Goal: Use online tool/utility: Utilize a website feature to perform a specific function

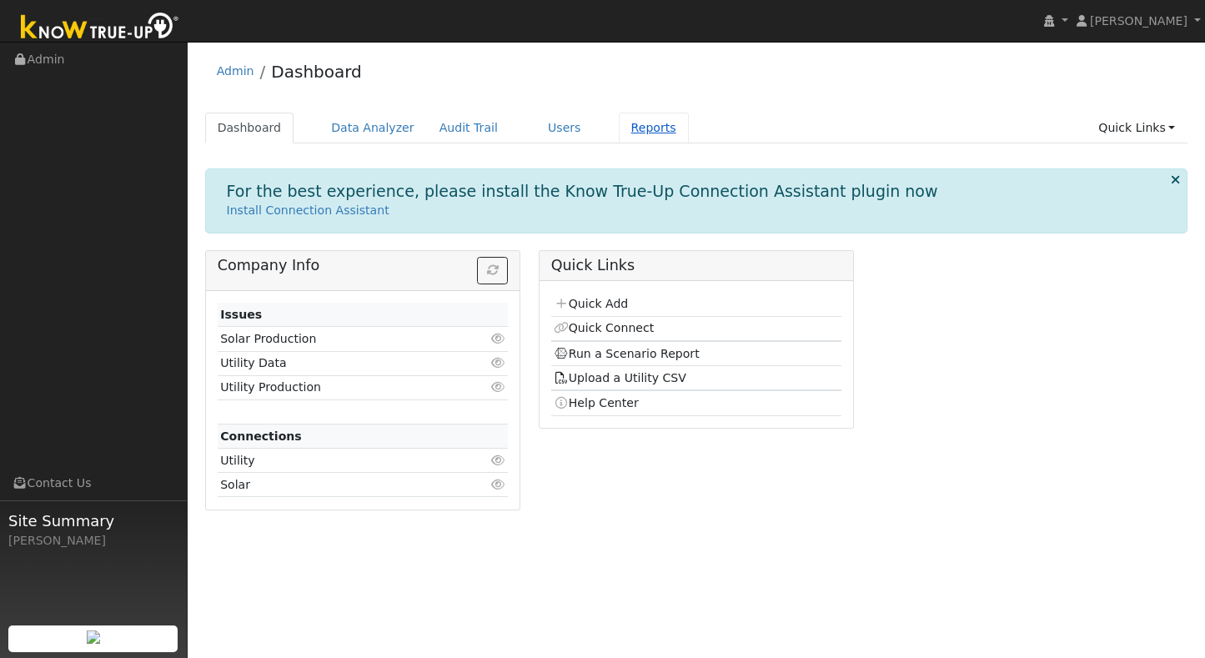
click at [649, 138] on link "Reports" at bounding box center [654, 128] width 70 height 31
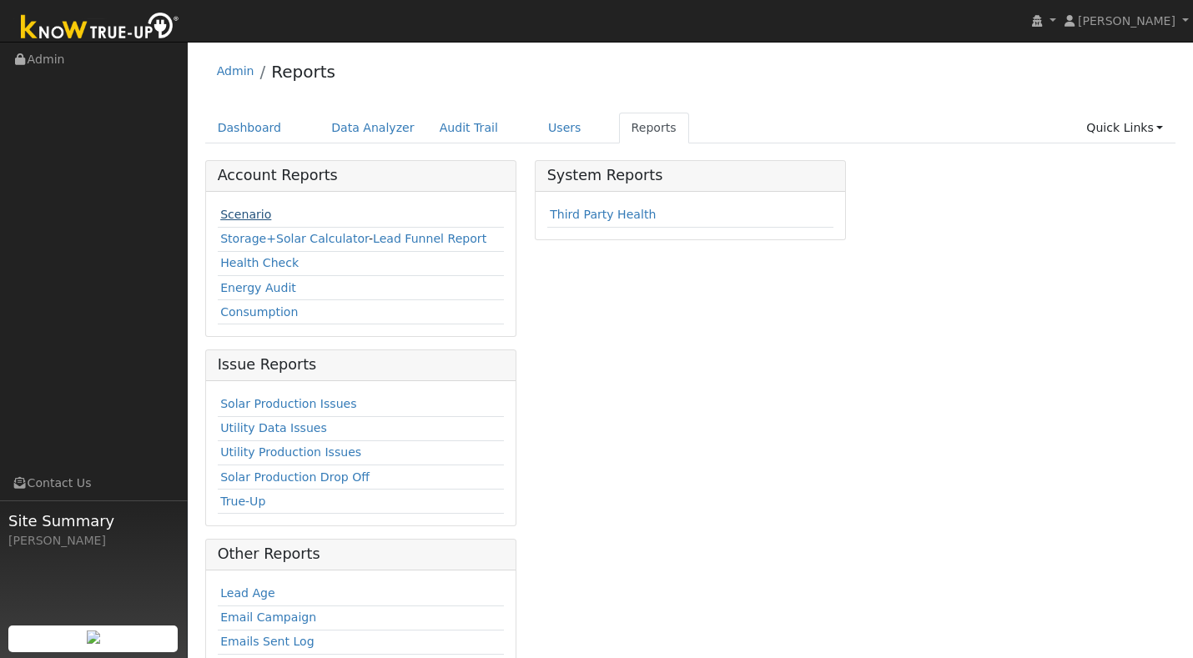
click at [251, 214] on link "Scenario" at bounding box center [245, 214] width 51 height 13
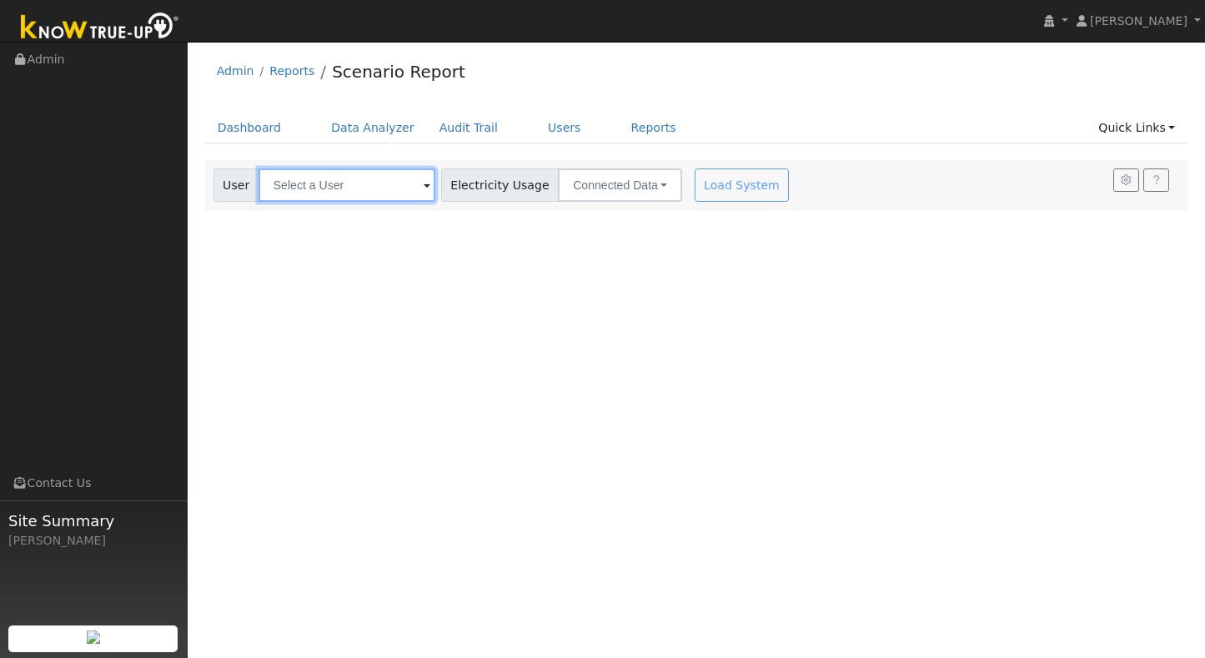
click at [360, 192] on input "text" at bounding box center [347, 184] width 177 height 33
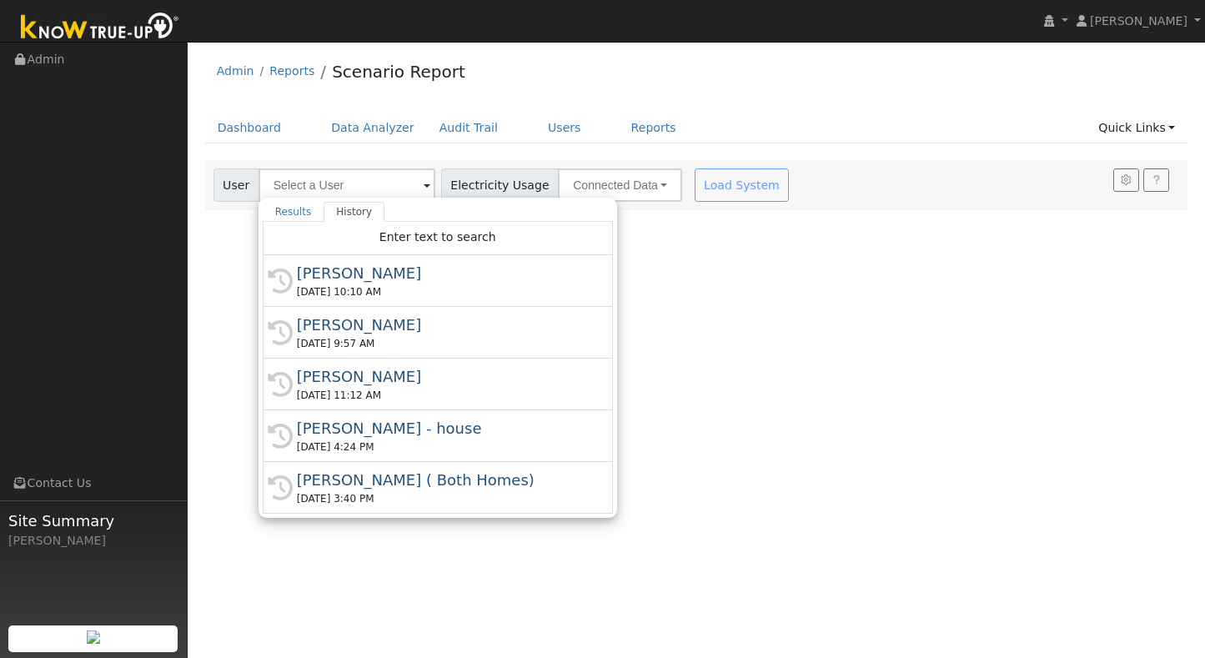
click at [349, 270] on div "[PERSON_NAME]" at bounding box center [445, 273] width 297 height 23
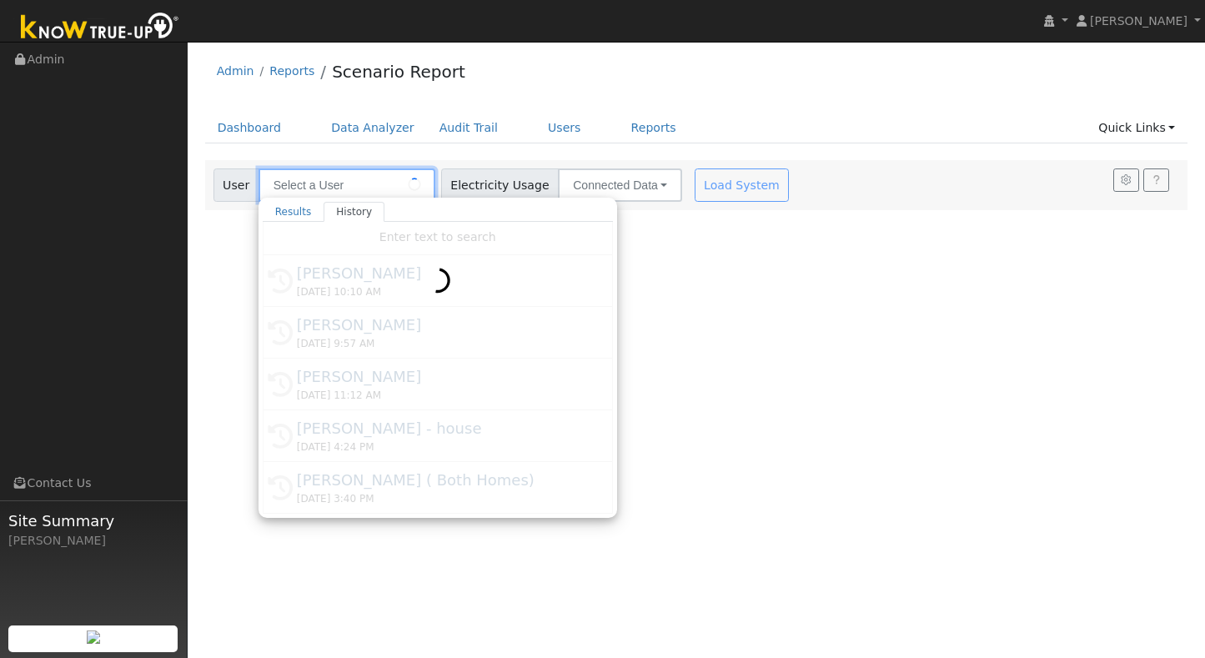
type input "[PERSON_NAME]"
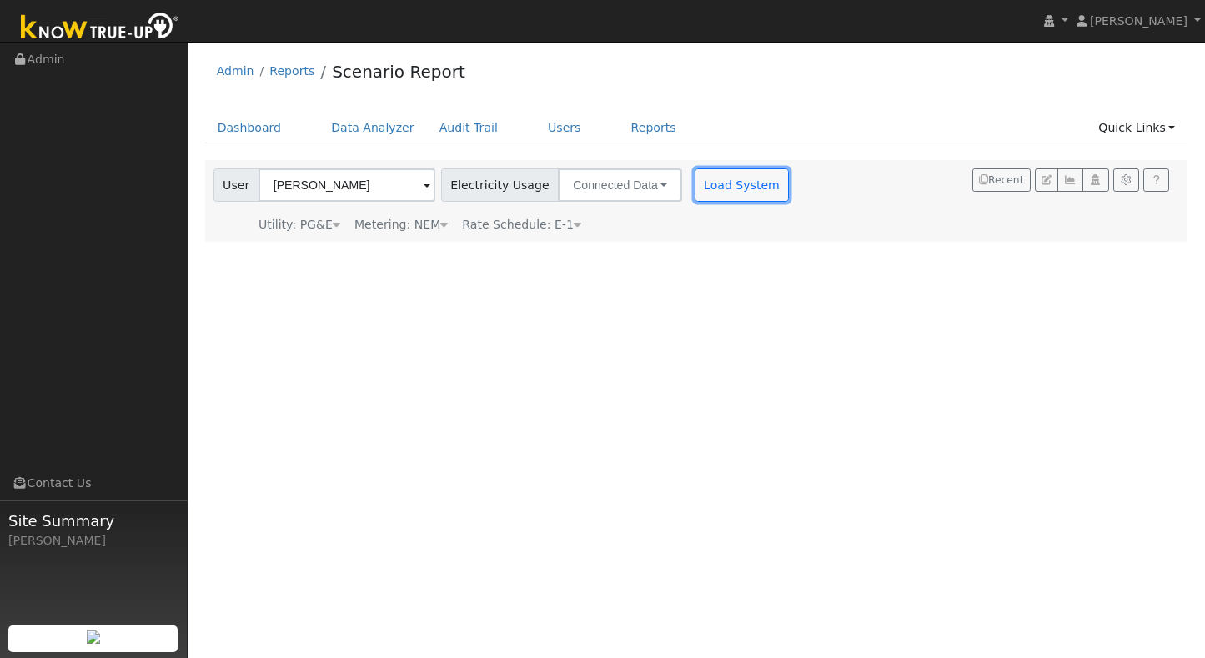
click at [716, 192] on button "Load System" at bounding box center [742, 184] width 95 height 33
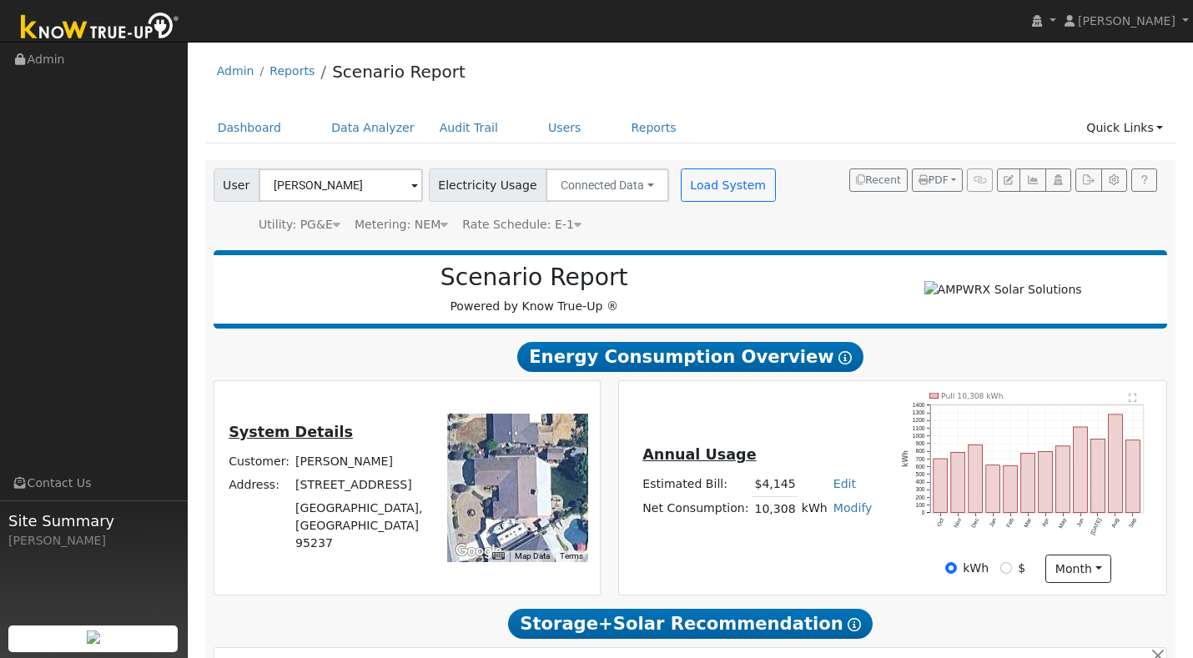
click at [430, 230] on div "Metering: NEM" at bounding box center [400, 225] width 93 height 18
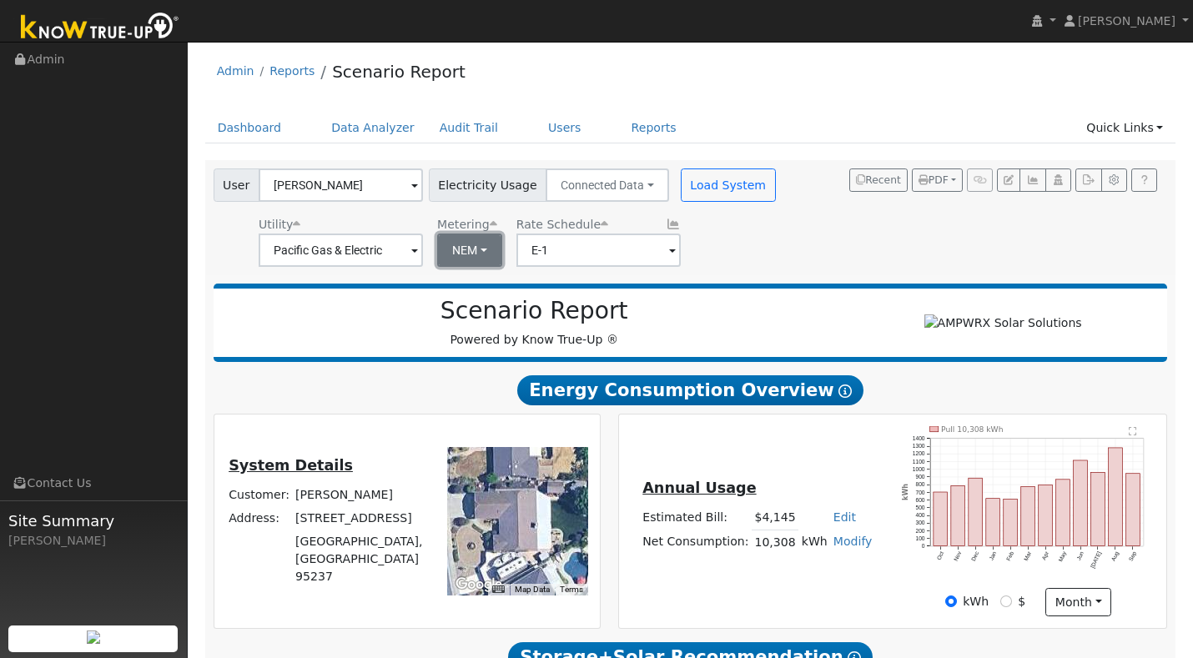
click at [440, 241] on button "NEM" at bounding box center [469, 250] width 65 height 33
click at [470, 306] on link "NBT" at bounding box center [484, 310] width 116 height 23
type input "E-ELEC"
click at [718, 198] on button "Load System" at bounding box center [728, 184] width 95 height 33
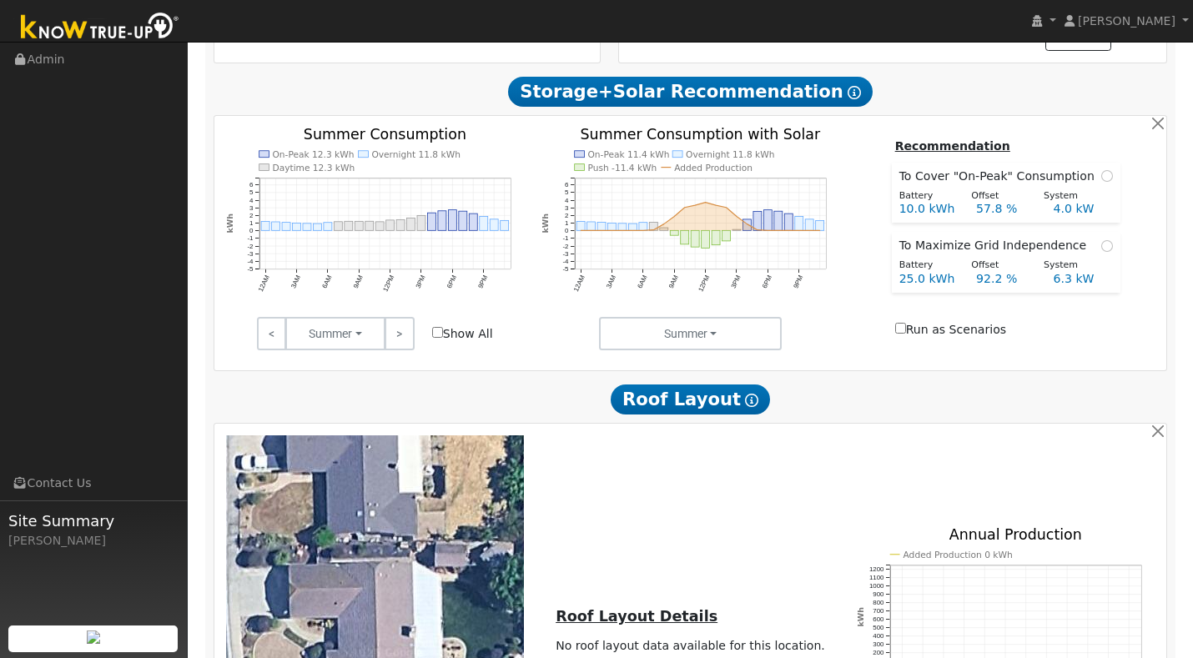
scroll to position [550, 0]
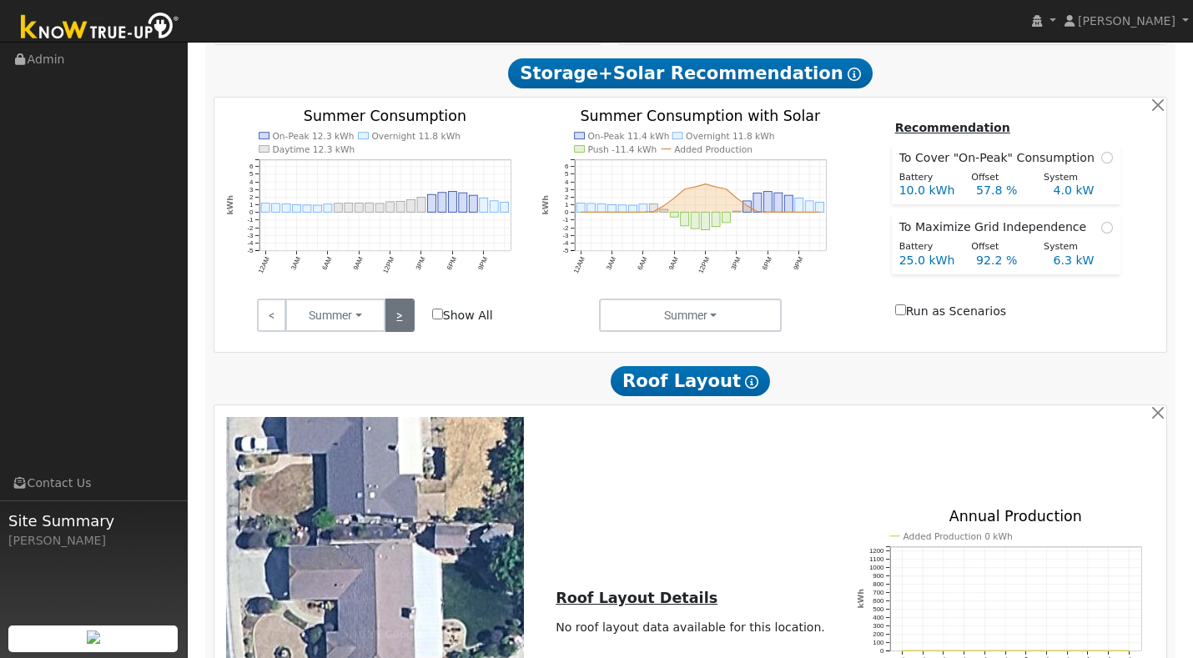
click at [394, 329] on link ">" at bounding box center [398, 315] width 29 height 33
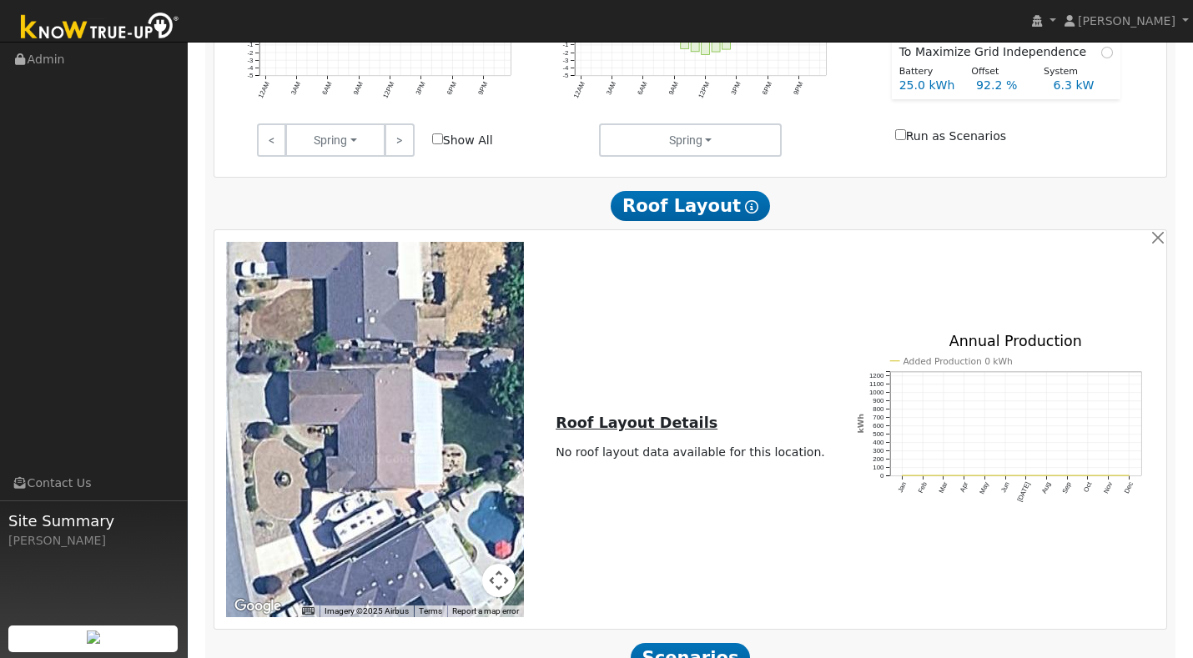
scroll to position [948, 0]
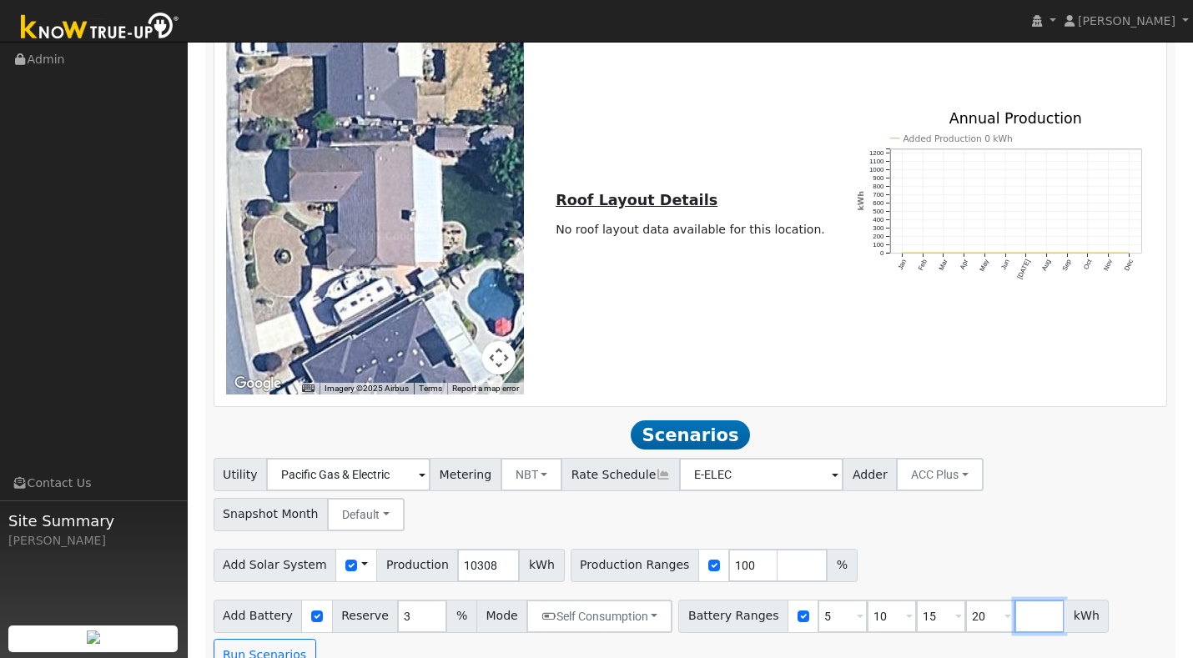
click at [1015, 600] on input "number" at bounding box center [1039, 616] width 50 height 33
type input "32"
click at [734, 549] on input "100" at bounding box center [753, 565] width 50 height 33
type input "1"
click at [976, 600] on input "20" at bounding box center [990, 616] width 50 height 33
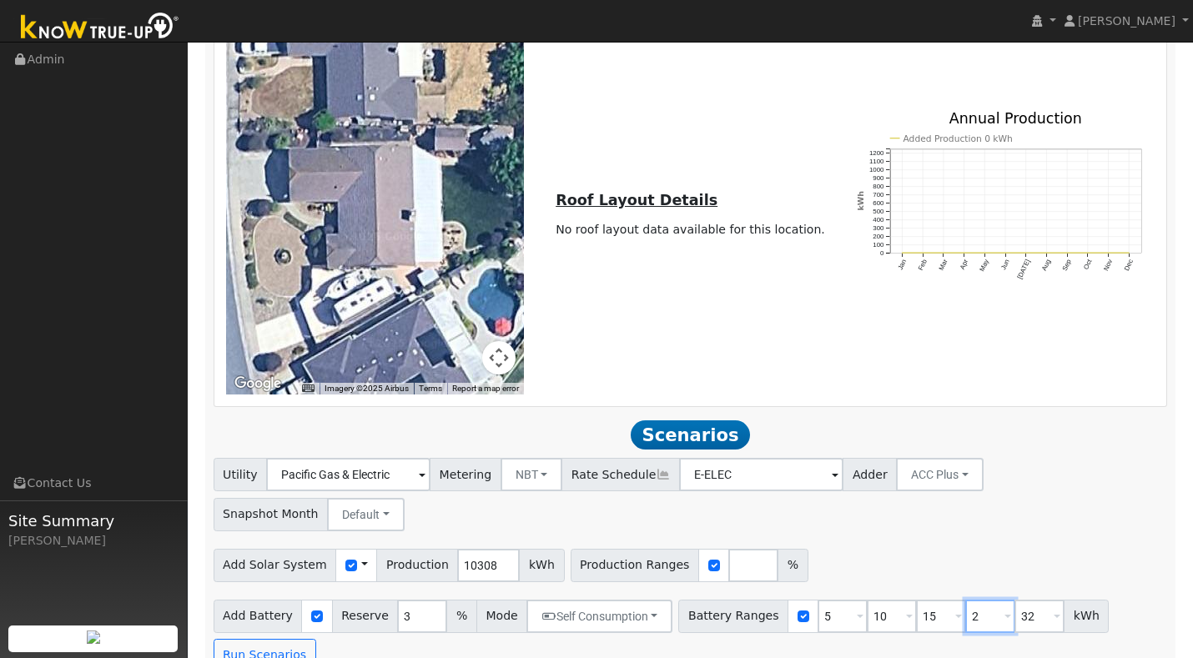
type input "32"
click at [922, 600] on input "15" at bounding box center [941, 616] width 50 height 33
type input "32"
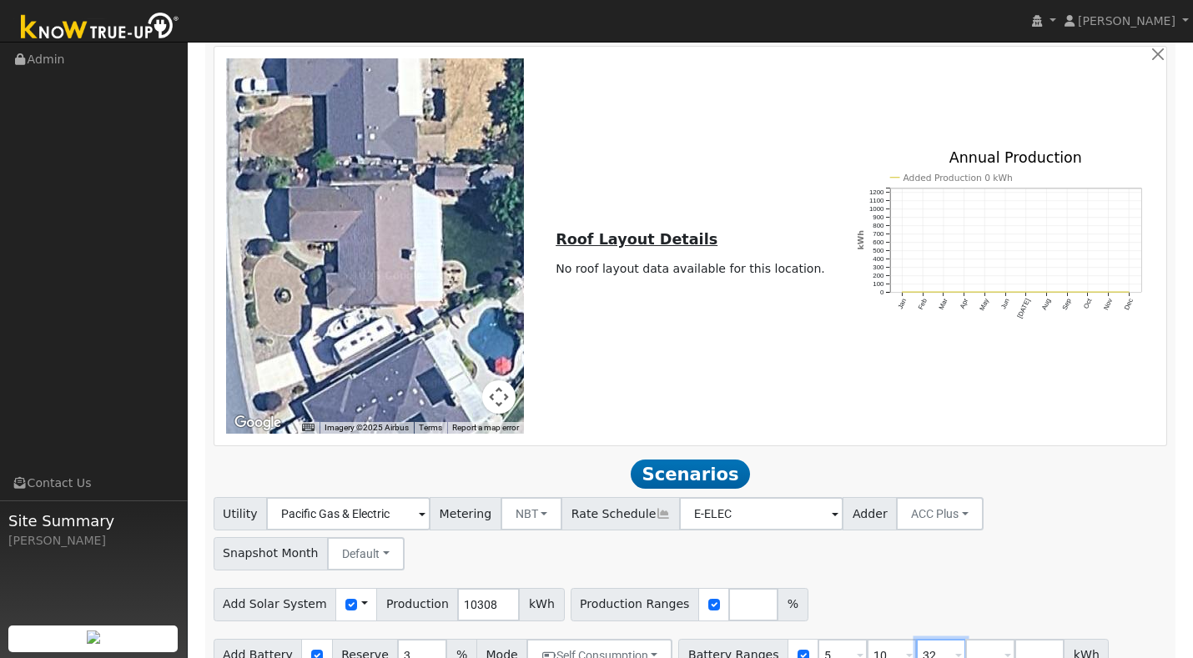
type input "3"
click at [882, 639] on input "10" at bounding box center [892, 655] width 50 height 33
type input "1"
click at [826, 639] on input "5" at bounding box center [842, 655] width 50 height 33
type input "16.1"
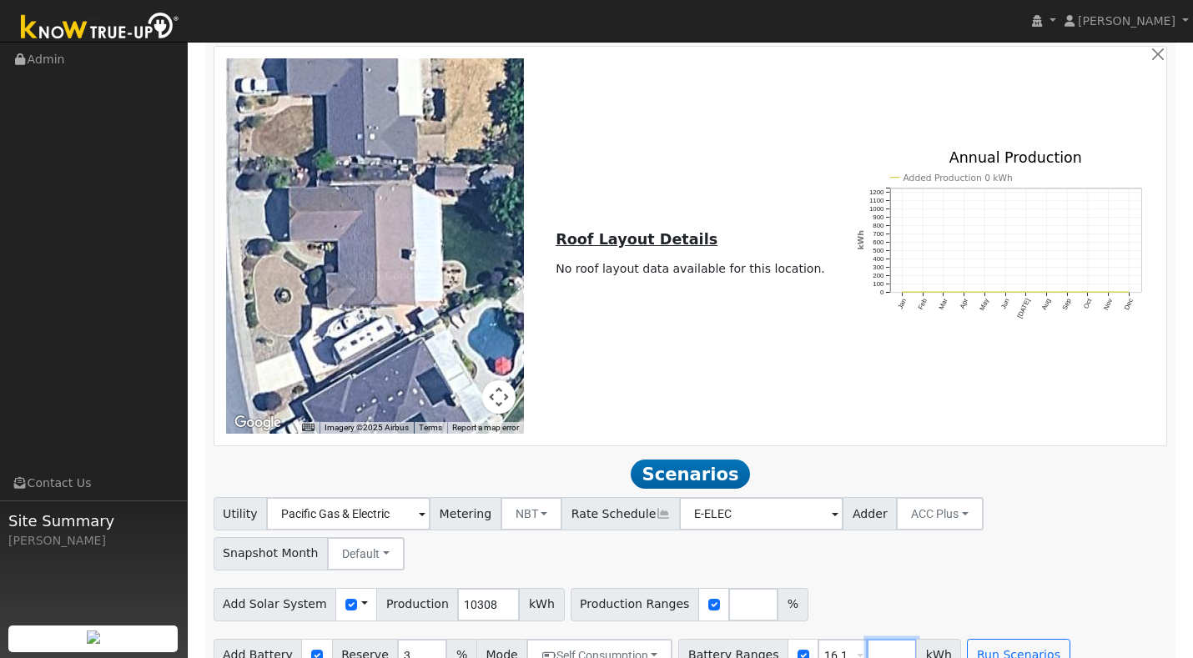
click at [878, 639] on input "number" at bounding box center [892, 655] width 50 height 33
type input "32.2"
click at [731, 588] on input "number" at bounding box center [753, 604] width 50 height 33
type input "100"
type input "10307"
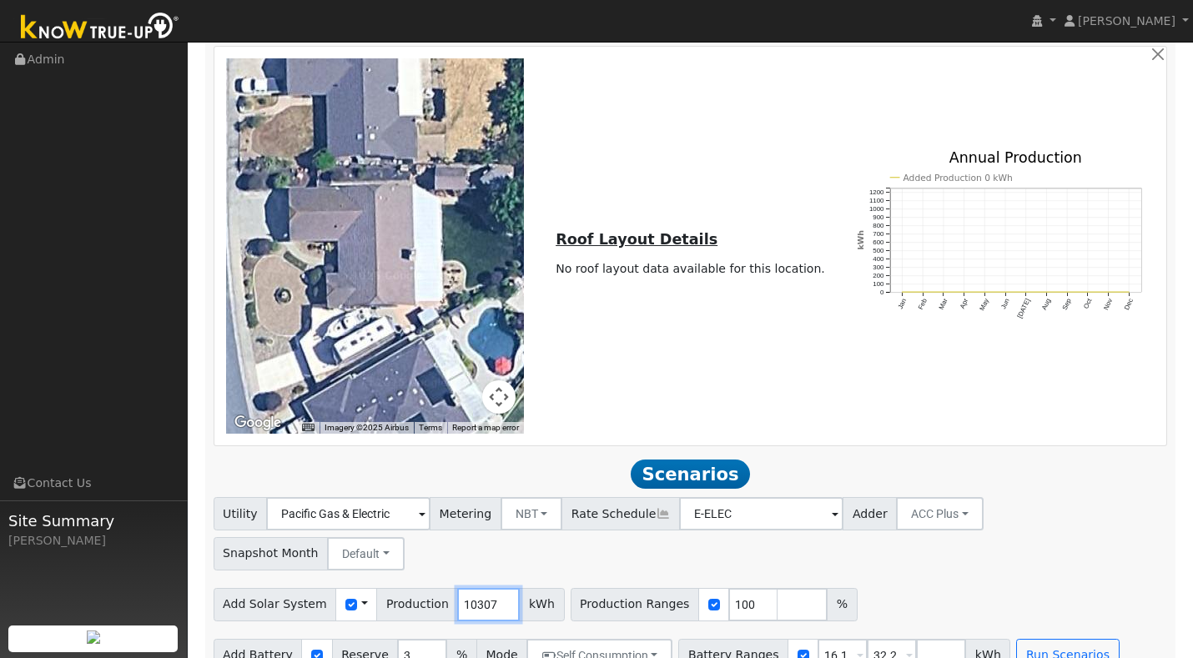
click at [485, 588] on input "10307" at bounding box center [488, 604] width 63 height 33
drag, startPoint x: 483, startPoint y: 573, endPoint x: 405, endPoint y: 579, distance: 77.8
click at [407, 588] on div "Add Solar System Use CSV Data Production 10307 kWh" at bounding box center [389, 604] width 351 height 33
type input "12316"
click at [1066, 639] on button "Run Scenarios" at bounding box center [1067, 655] width 103 height 33
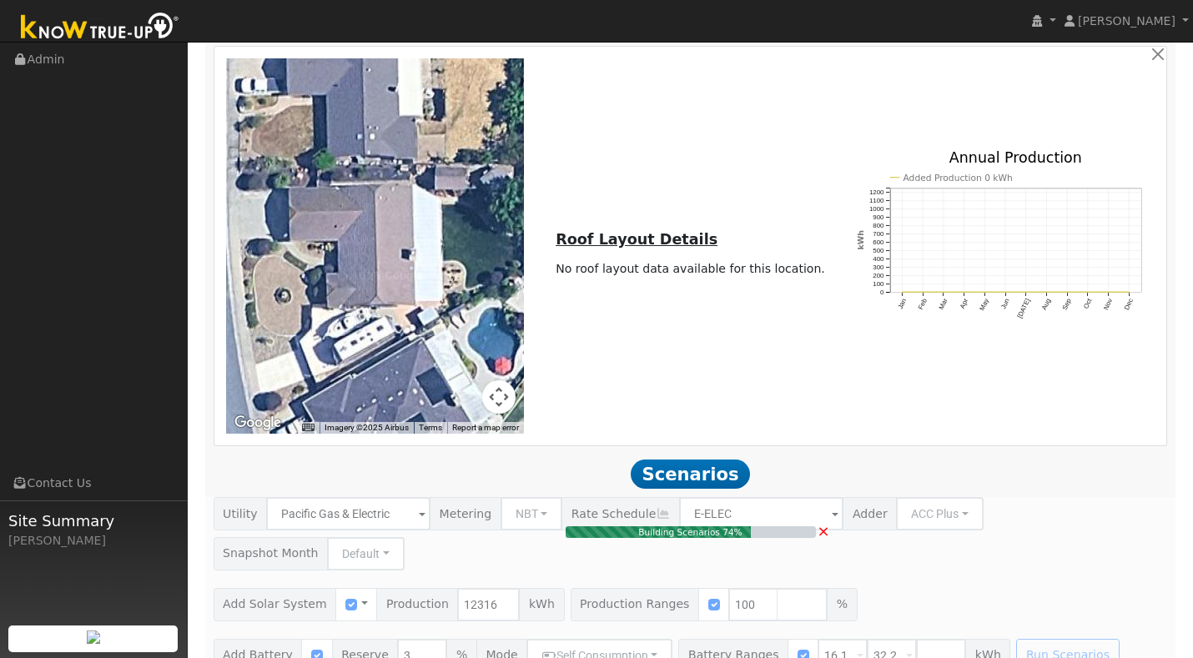
type input "8.2"
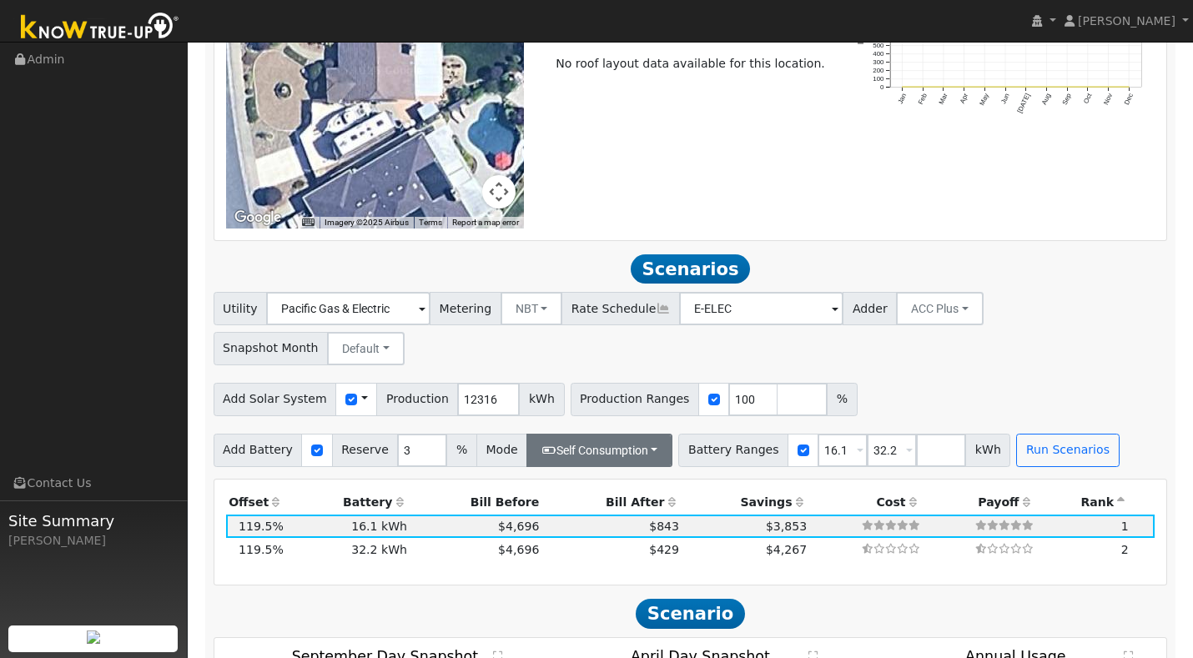
scroll to position [1123, 0]
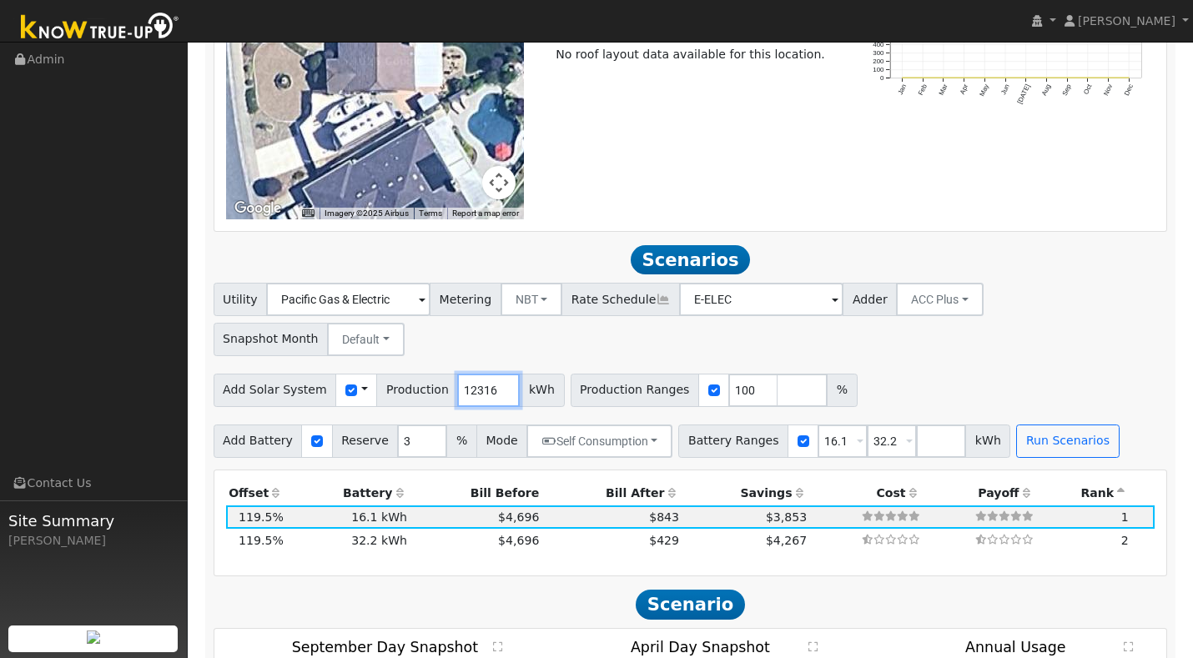
drag, startPoint x: 485, startPoint y: 356, endPoint x: 407, endPoint y: 357, distance: 78.4
click at [408, 374] on div "Add Solar System Use CSV Data Production 12316 kWh" at bounding box center [389, 390] width 351 height 33
type input "15145"
click at [1028, 424] on button "Run Scenarios" at bounding box center [1067, 440] width 103 height 33
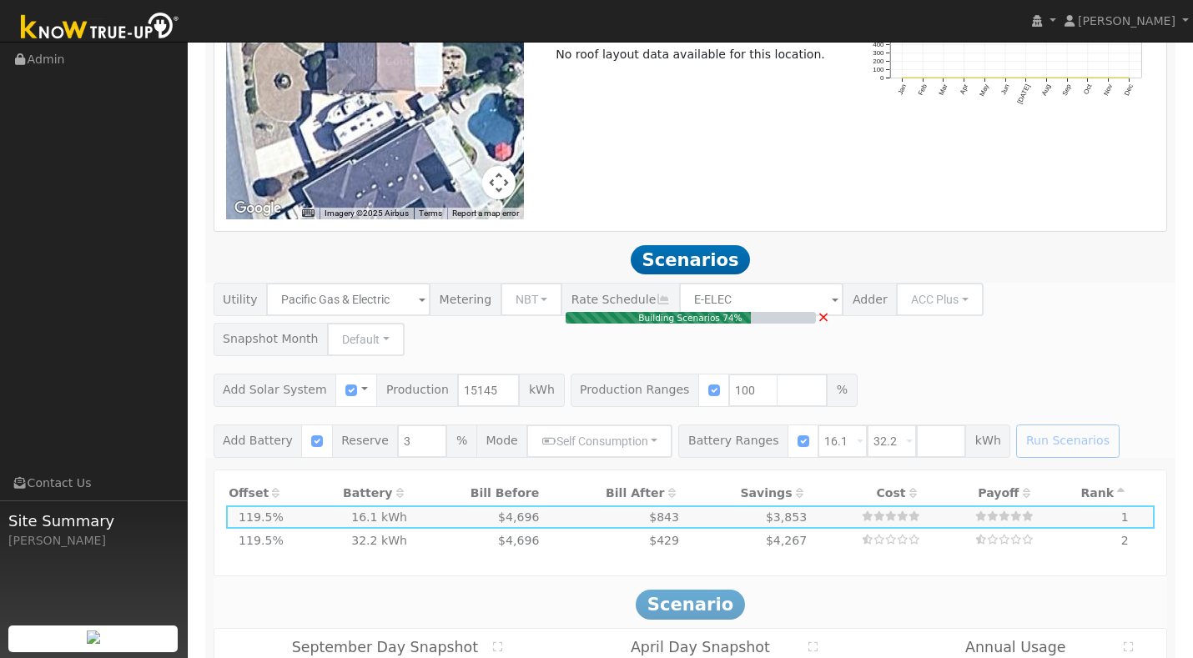
type input "10.1"
type input "$35,338"
type input "$16,397"
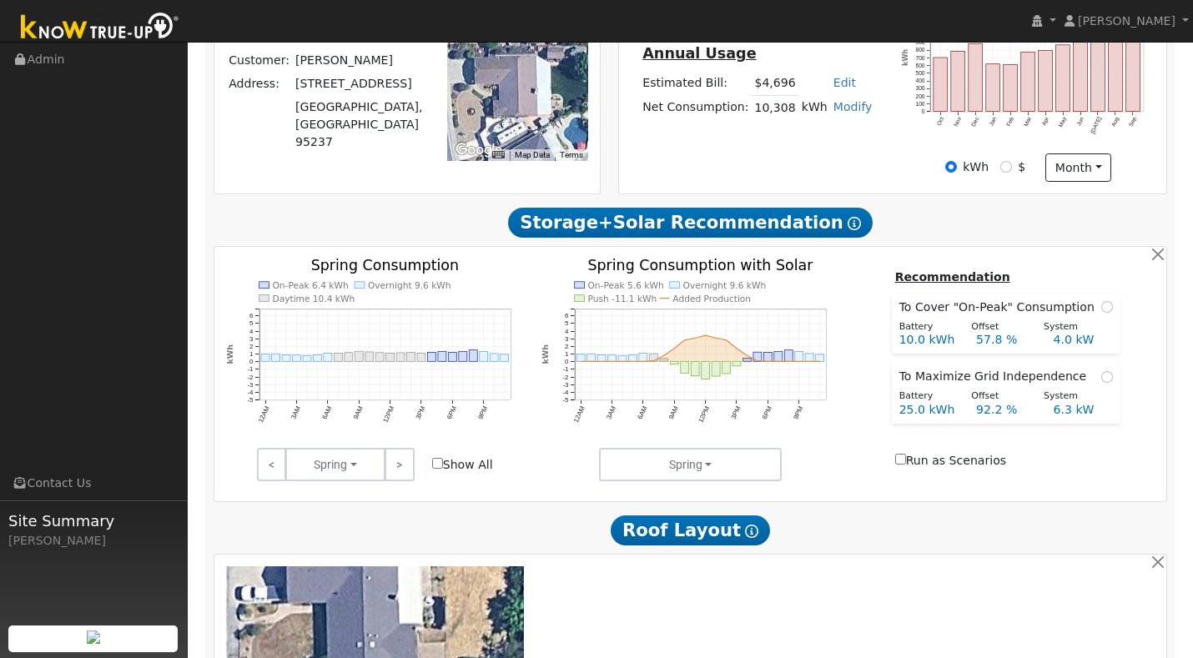
scroll to position [407, 0]
